Goal: Information Seeking & Learning: Find specific fact

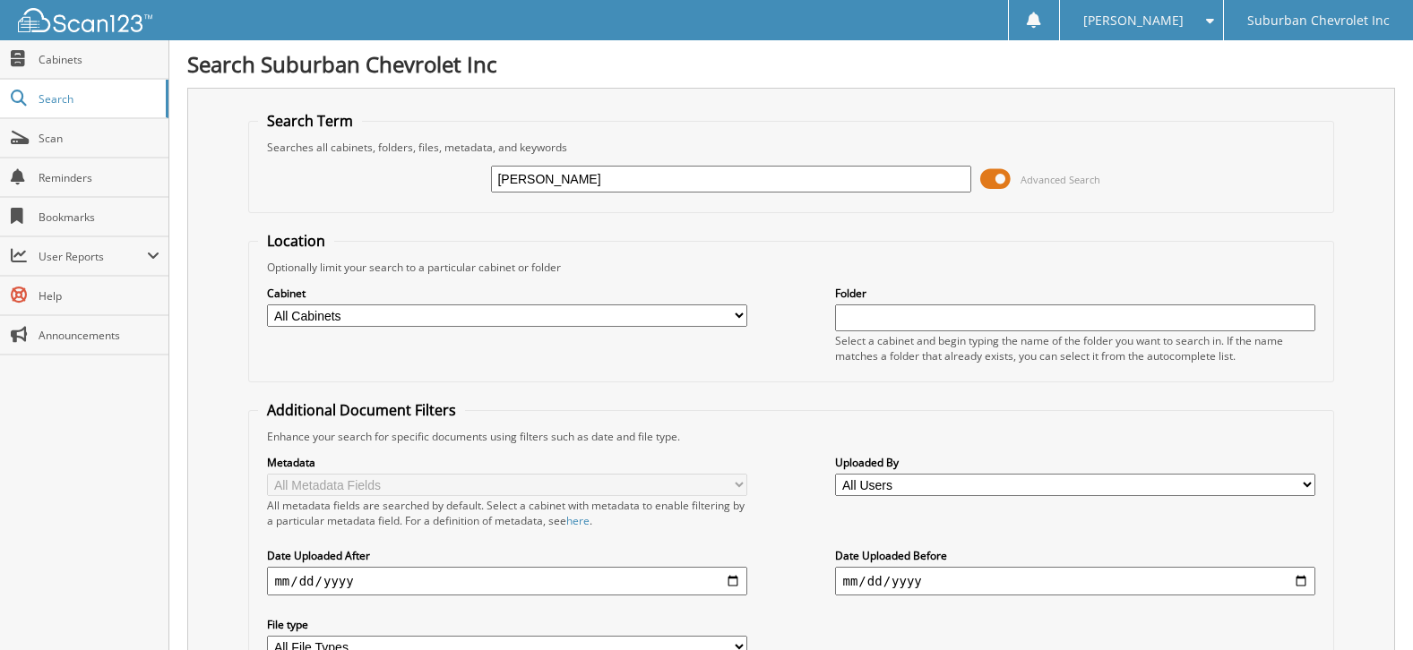
type input "Clover,Jane"
type input "[PERSON_NAME]"
click at [734, 316] on select "All Cabinets ACCOUNTS PAYABLE ACCOUNTS RECEIVABLE CAR DEALS FACTORY INCENTIVE F…" at bounding box center [506, 316] width 479 height 22
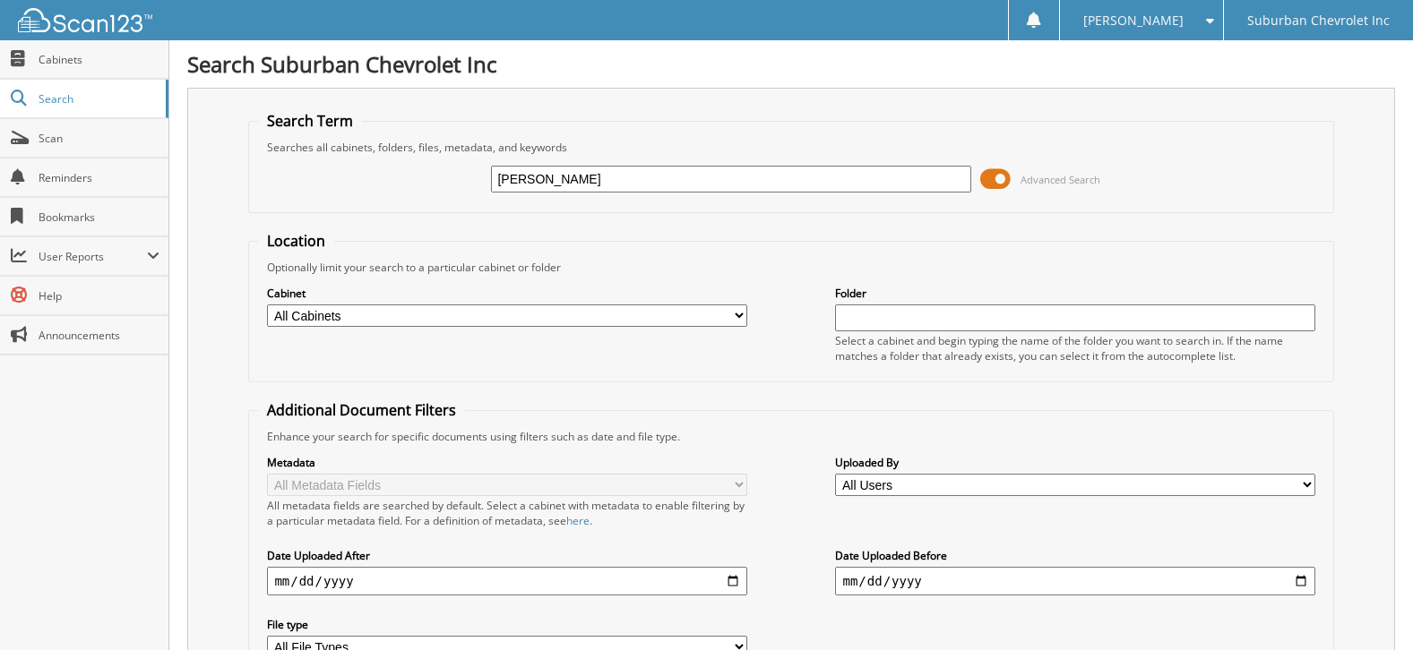
select select "17950"
click at [267, 305] on select "All Cabinets ACCOUNTS PAYABLE ACCOUNTS RECEIVABLE CAR DEALS FACTORY INCENTIVE F…" at bounding box center [506, 316] width 479 height 22
click at [347, 311] on select "All Cabinets ACCOUNTS PAYABLE ACCOUNTS RECEIVABLE CAR DEALS FACTORY INCENTIVE F…" at bounding box center [506, 316] width 479 height 22
click at [845, 179] on input "[PERSON_NAME]" at bounding box center [730, 179] width 479 height 27
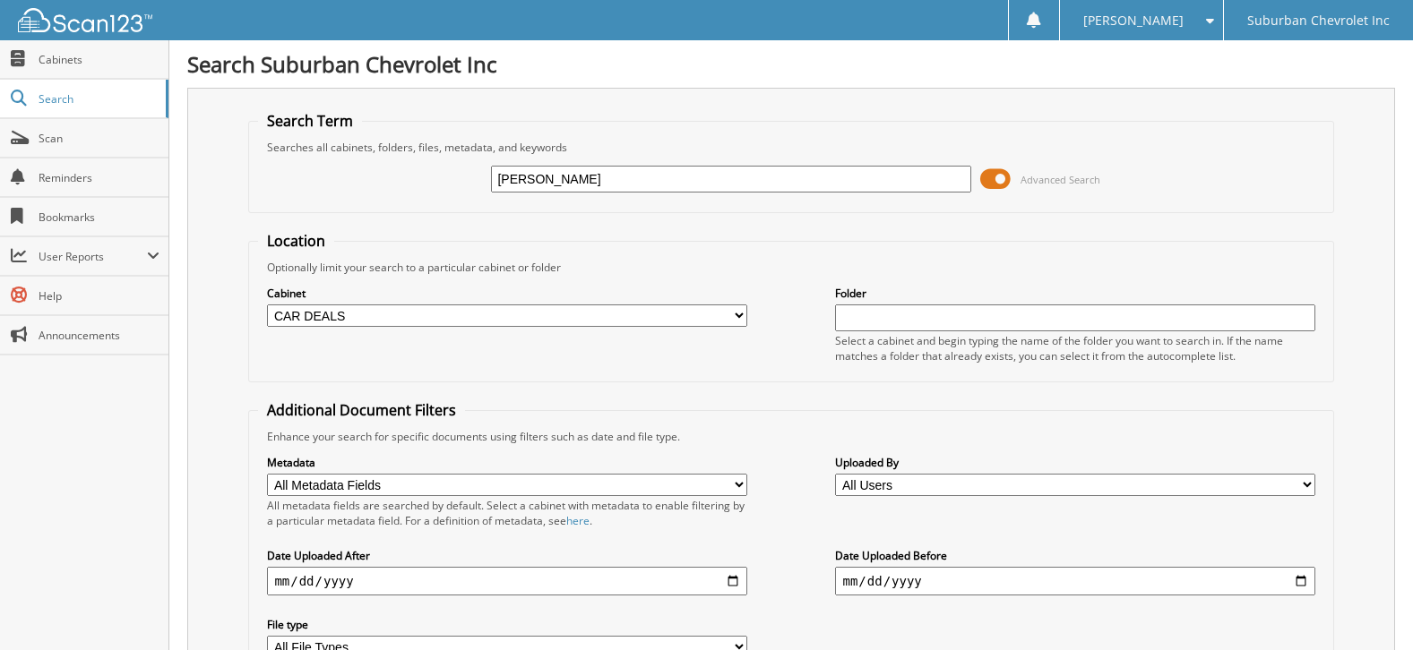
click at [734, 320] on select "All Cabinets ACCOUNTS PAYABLE ACCOUNTS RECEIVABLE CAR DEALS FACTORY INCENTIVE F…" at bounding box center [506, 316] width 479 height 22
click at [267, 305] on select "All Cabinets ACCOUNTS PAYABLE ACCOUNTS RECEIVABLE CAR DEALS FACTORY INCENTIVE F…" at bounding box center [506, 316] width 479 height 22
click at [869, 318] on input "text" at bounding box center [1074, 318] width 479 height 27
click at [608, 186] on input "[PERSON_NAME]" at bounding box center [730, 179] width 479 height 27
type input "C"
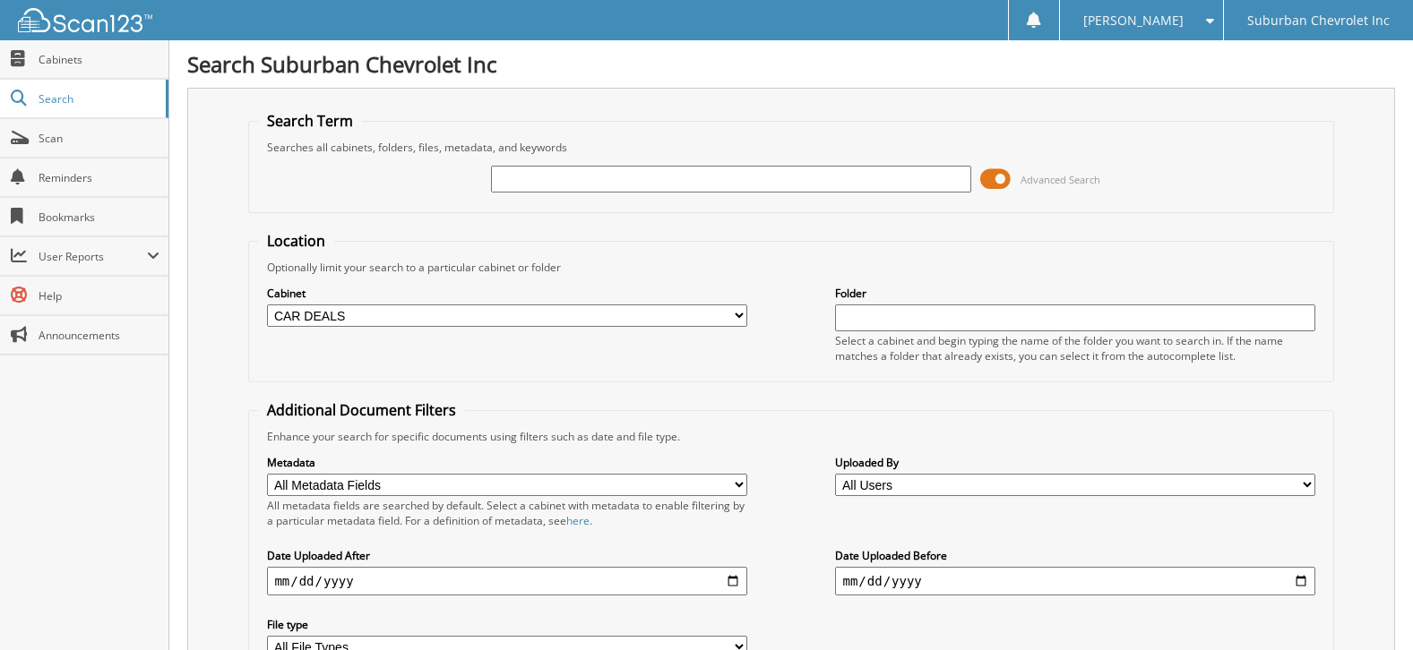
click at [859, 325] on input "text" at bounding box center [1074, 318] width 479 height 27
type input "Clover,jane"
drag, startPoint x: 946, startPoint y: 322, endPoint x: 788, endPoint y: 325, distance: 157.7
click at [788, 325] on div "Cabinet All Cabinets ACCOUNTS PAYABLE ACCOUNTS RECEIVABLE CAR DEALS FACTORY INC…" at bounding box center [790, 324] width 1065 height 98
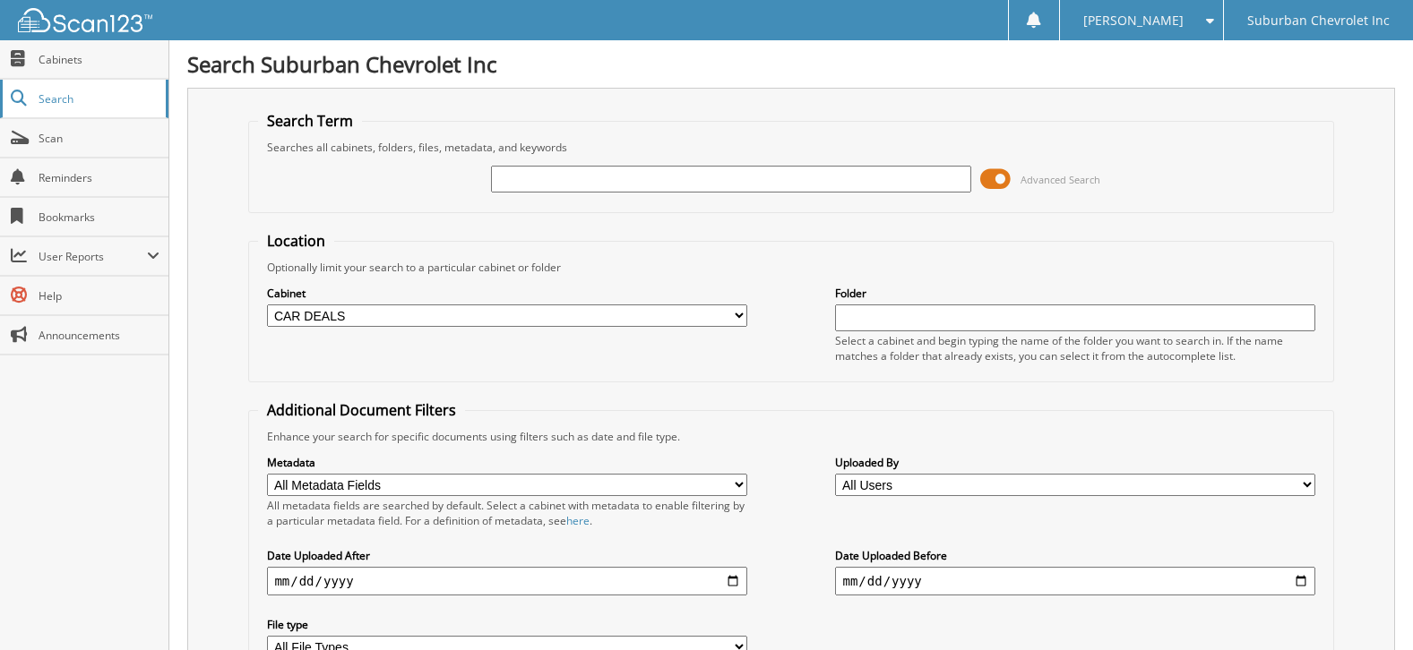
click at [43, 100] on span "Search" at bounding box center [98, 98] width 118 height 15
click at [62, 59] on span "Cabinets" at bounding box center [99, 59] width 121 height 15
click at [53, 59] on span "Cabinets" at bounding box center [99, 59] width 121 height 15
type input "[PERSON_NAME]"
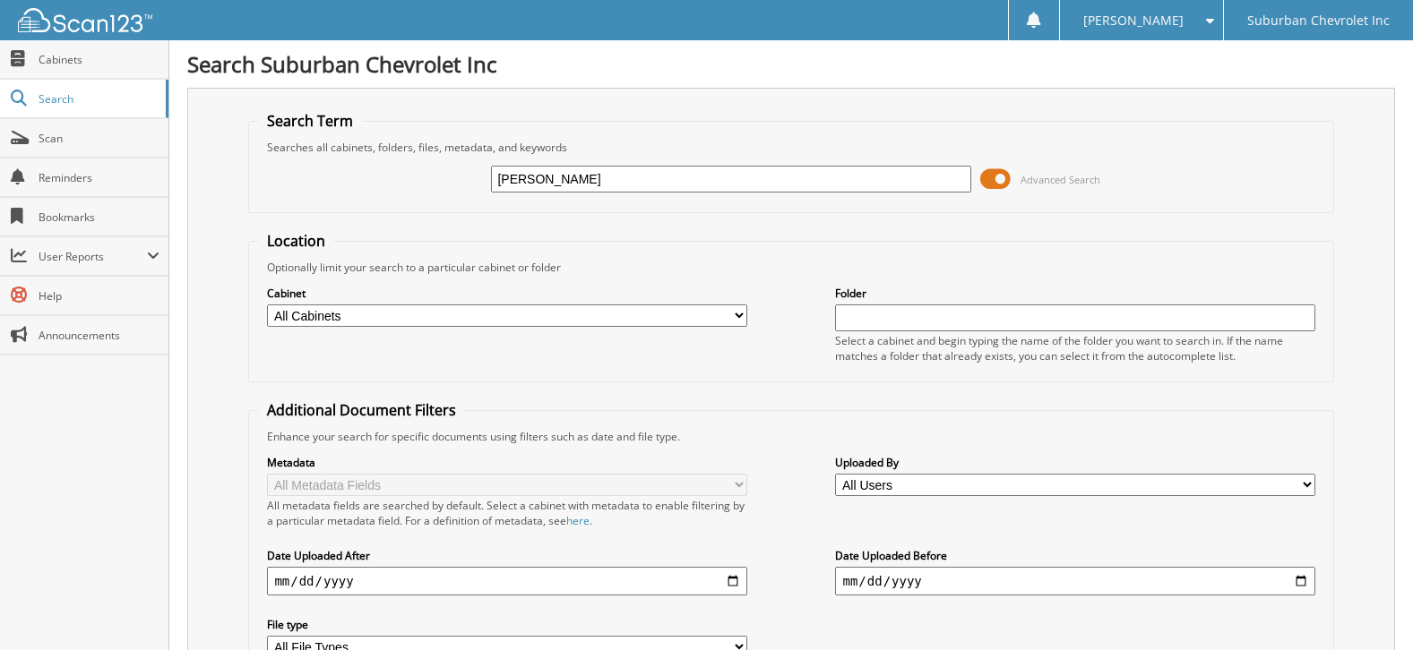
type input "[PERSON_NAME]"
click at [990, 174] on span at bounding box center [995, 179] width 30 height 27
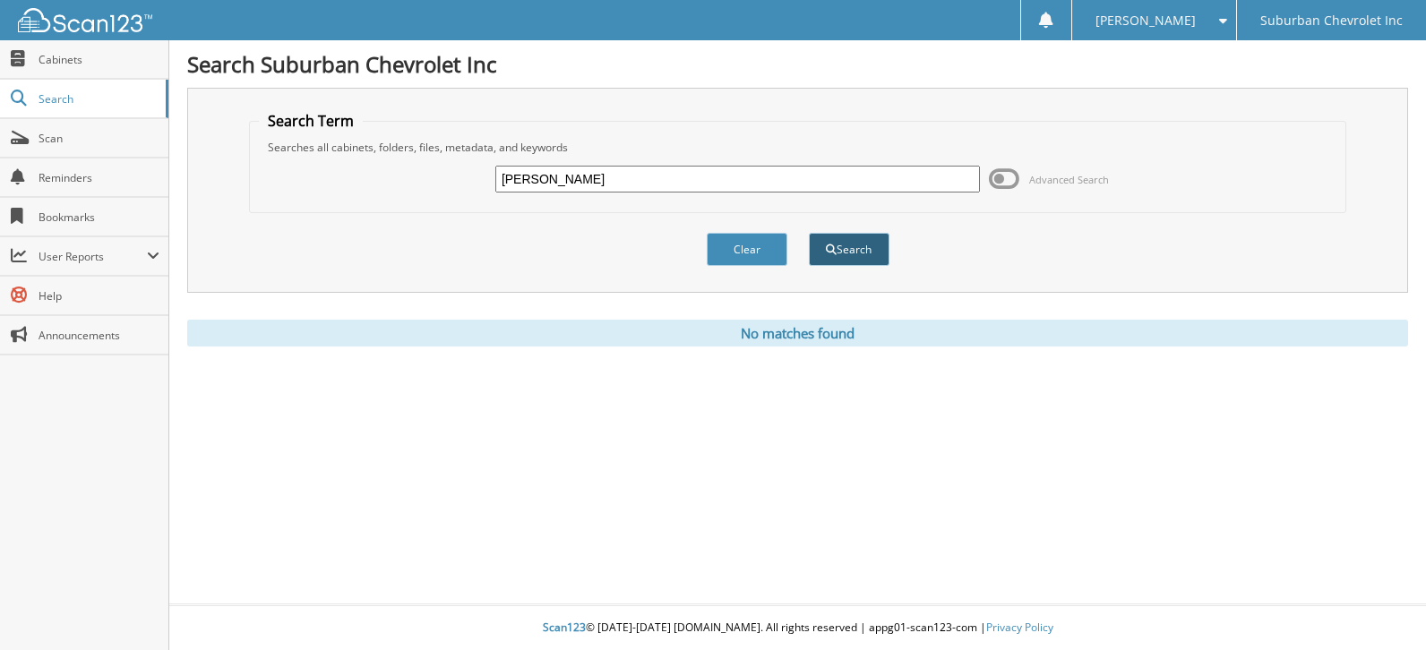
click at [869, 245] on button "Search" at bounding box center [849, 249] width 81 height 33
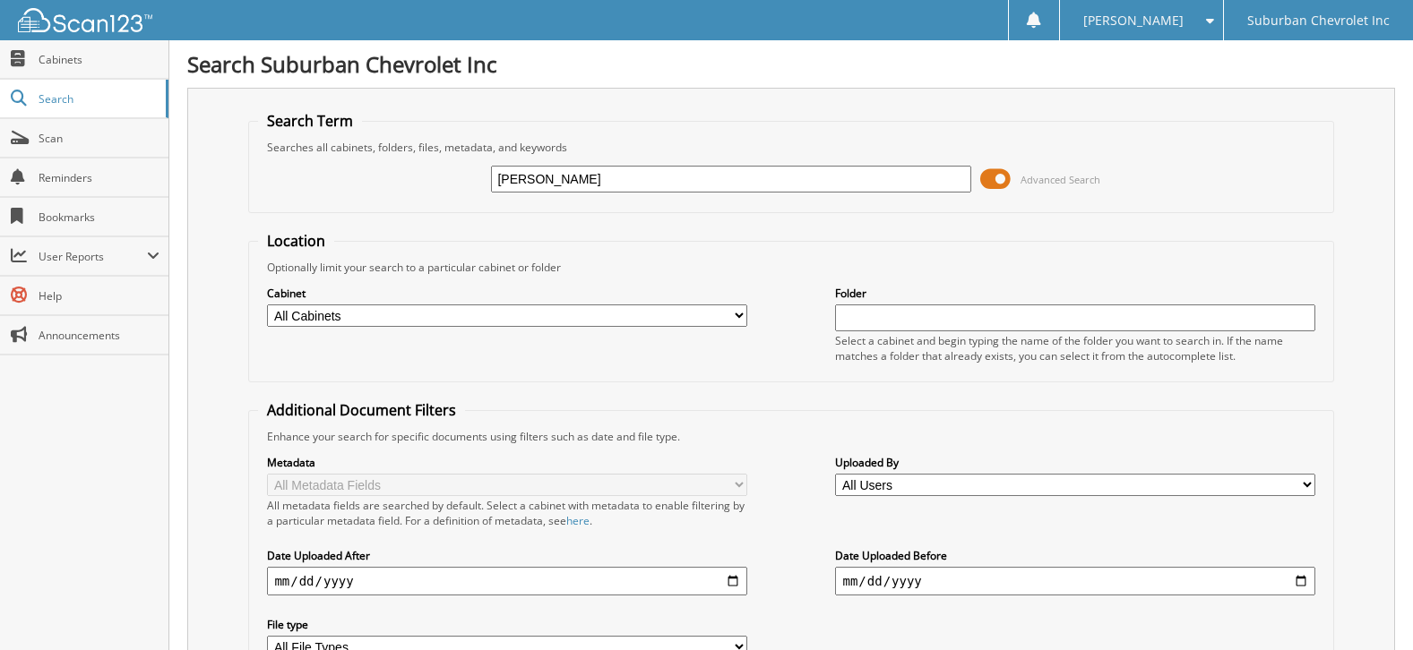
click at [736, 311] on select "All Cabinets ACCOUNTS PAYABLE ACCOUNTS RECEIVABLE CAR DEALS FACTORY INCENTIVE F…" at bounding box center [506, 316] width 479 height 22
select select "18385"
click at [267, 305] on select "All Cabinets ACCOUNTS PAYABLE ACCOUNTS RECEIVABLE CAR DEALS FACTORY INCENTIVE F…" at bounding box center [506, 316] width 479 height 22
click at [314, 312] on select "All Cabinets ACCOUNTS PAYABLE ACCOUNTS RECEIVABLE CAR DEALS FACTORY INCENTIVE F…" at bounding box center [506, 316] width 479 height 22
click at [36, 92] on link "Search" at bounding box center [84, 99] width 168 height 39
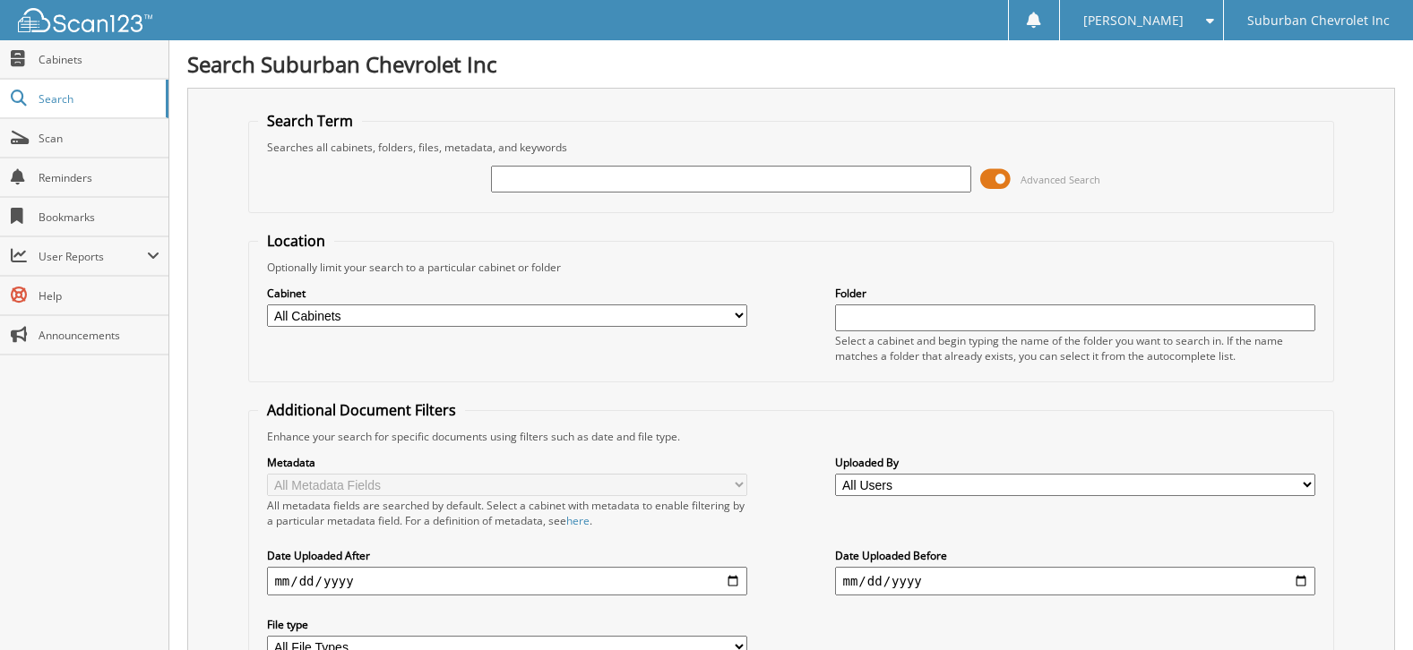
click at [345, 316] on select "All Cabinets ACCOUNTS PAYABLE ACCOUNTS RECEIVABLE CAR DEALS FACTORY INCENTIVE F…" at bounding box center [506, 316] width 479 height 22
click at [63, 64] on span "Cabinets" at bounding box center [99, 59] width 121 height 15
select select "18385"
